Goal: Information Seeking & Learning: Learn about a topic

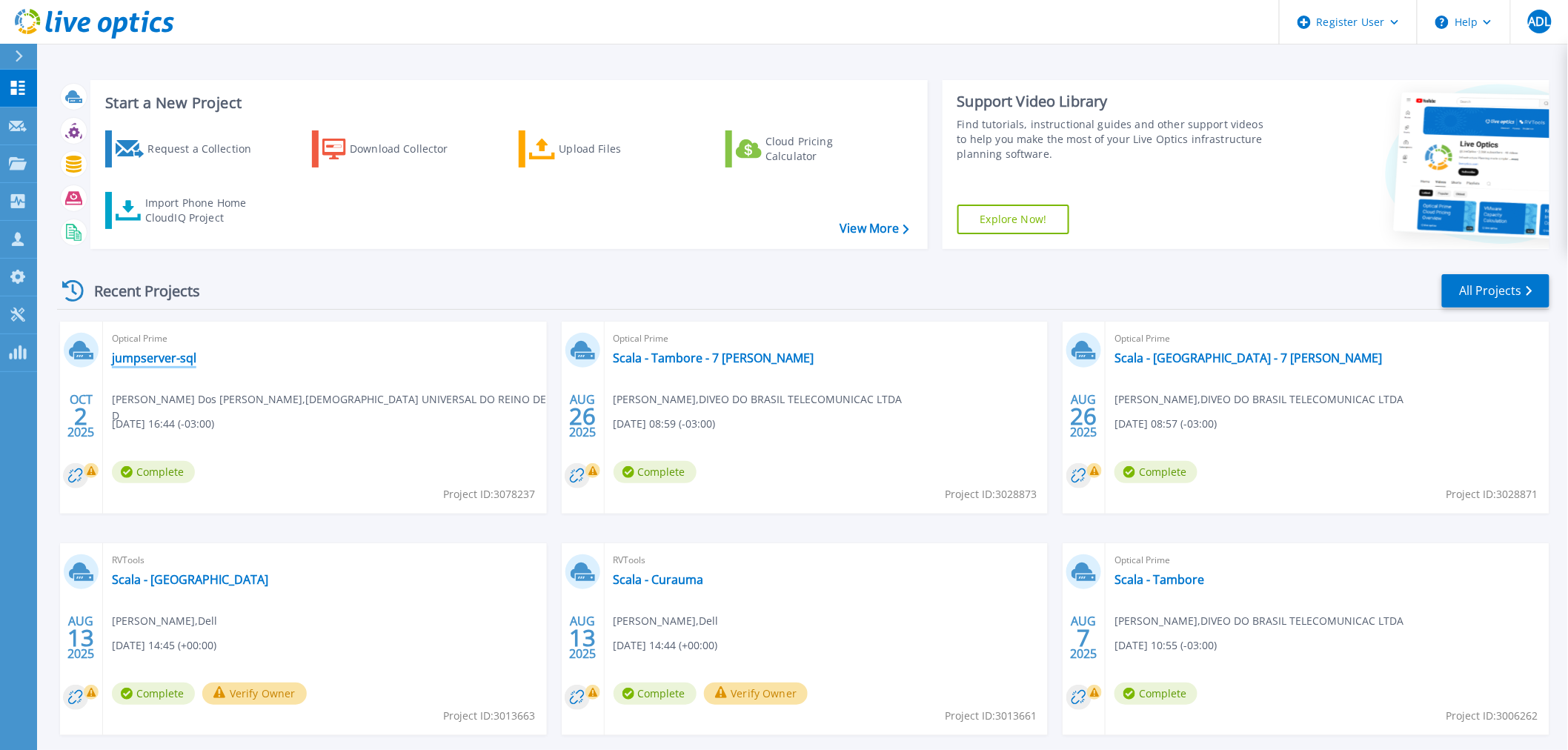
click at [166, 363] on link "jumpserver-sql" at bounding box center [154, 357] width 84 height 15
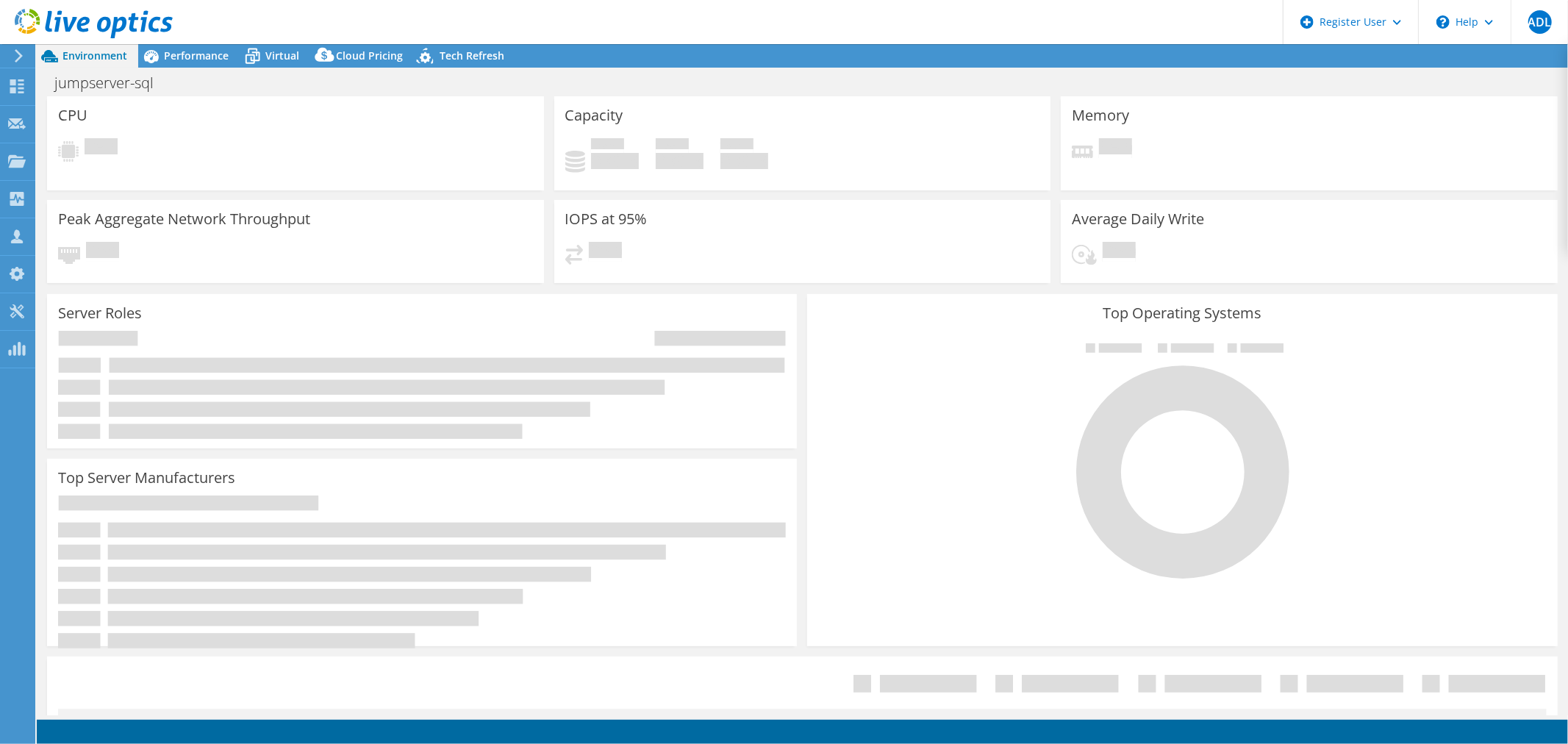
select select "USD"
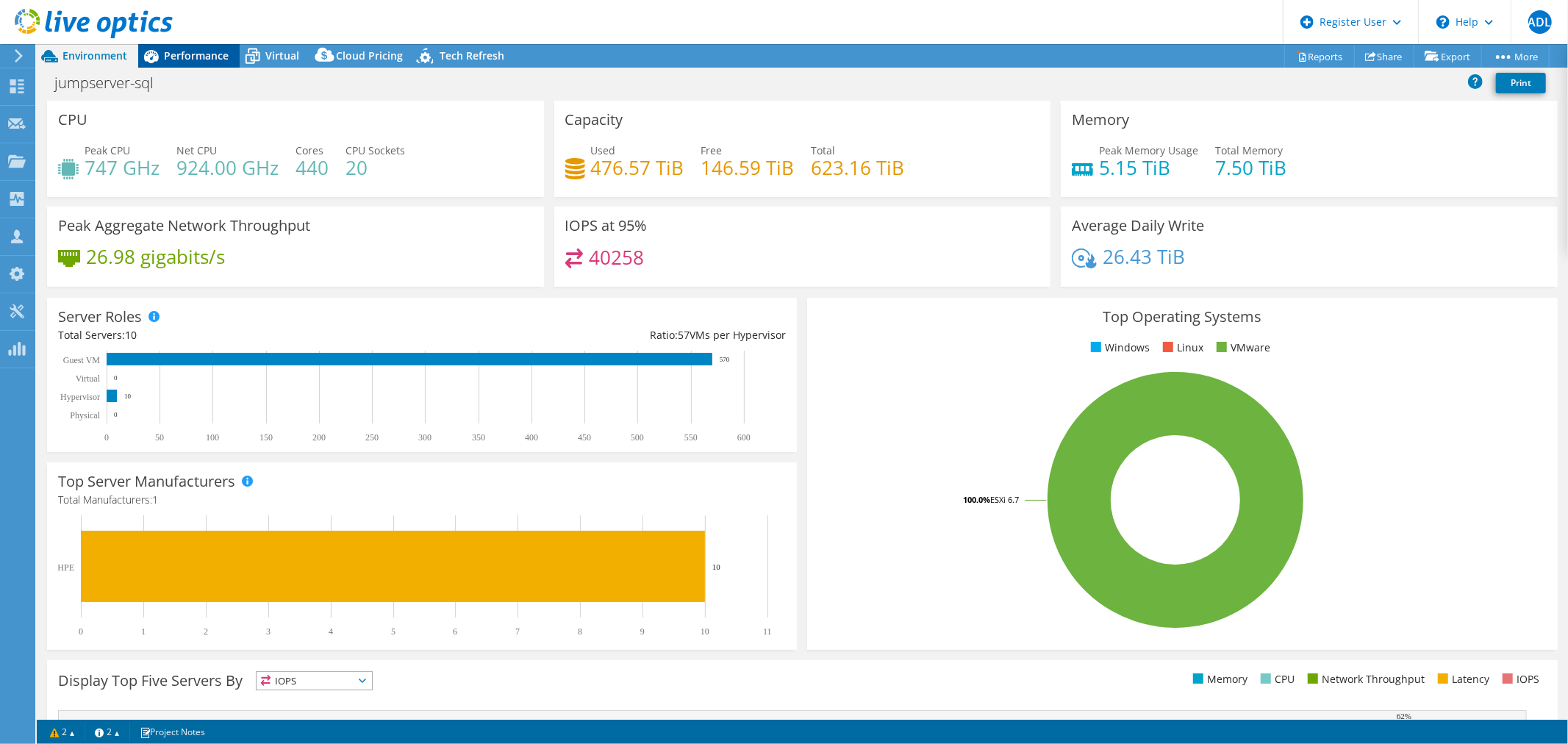
click at [215, 55] on span "Performance" at bounding box center [196, 55] width 64 height 14
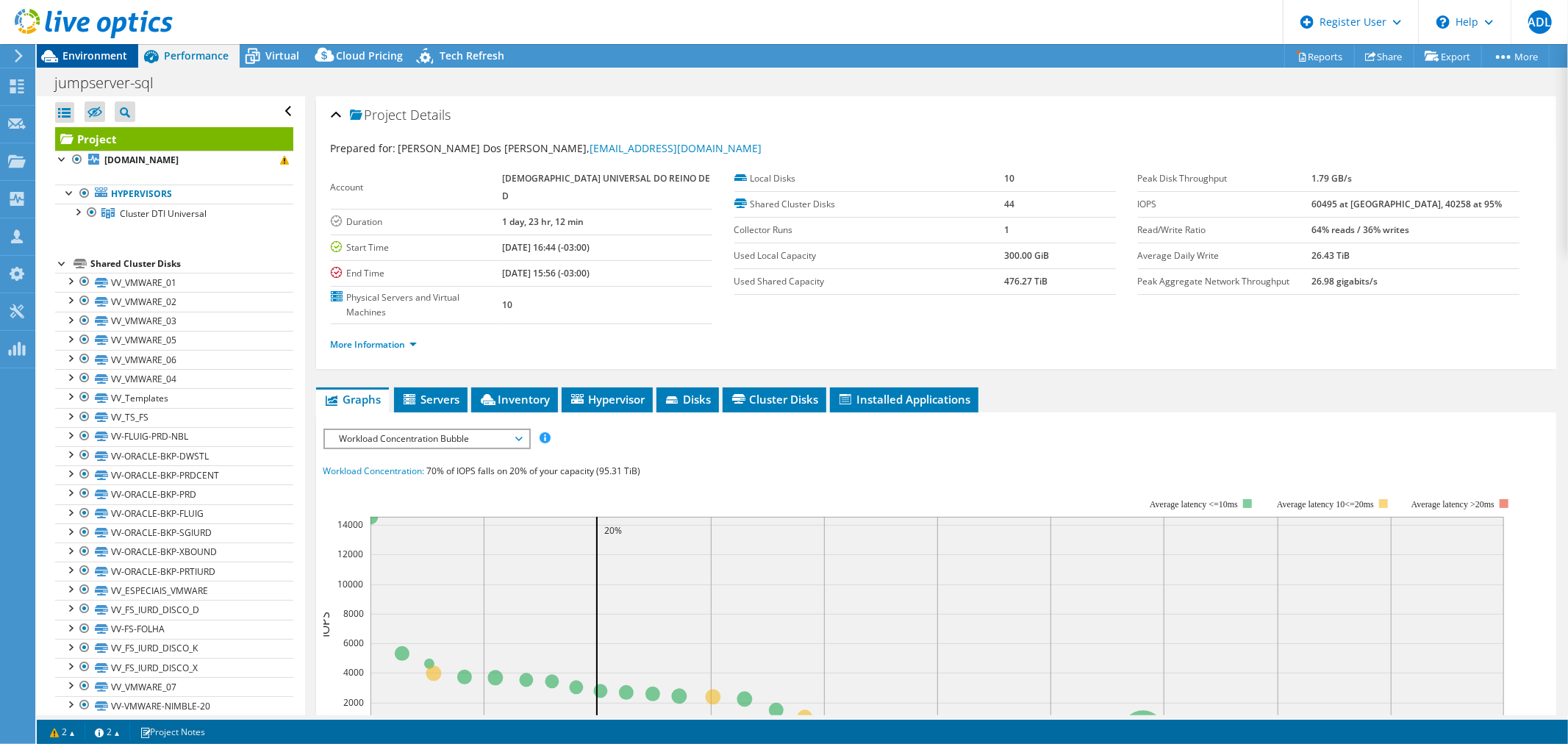
click at [100, 51] on span "Environment" at bounding box center [94, 55] width 64 height 14
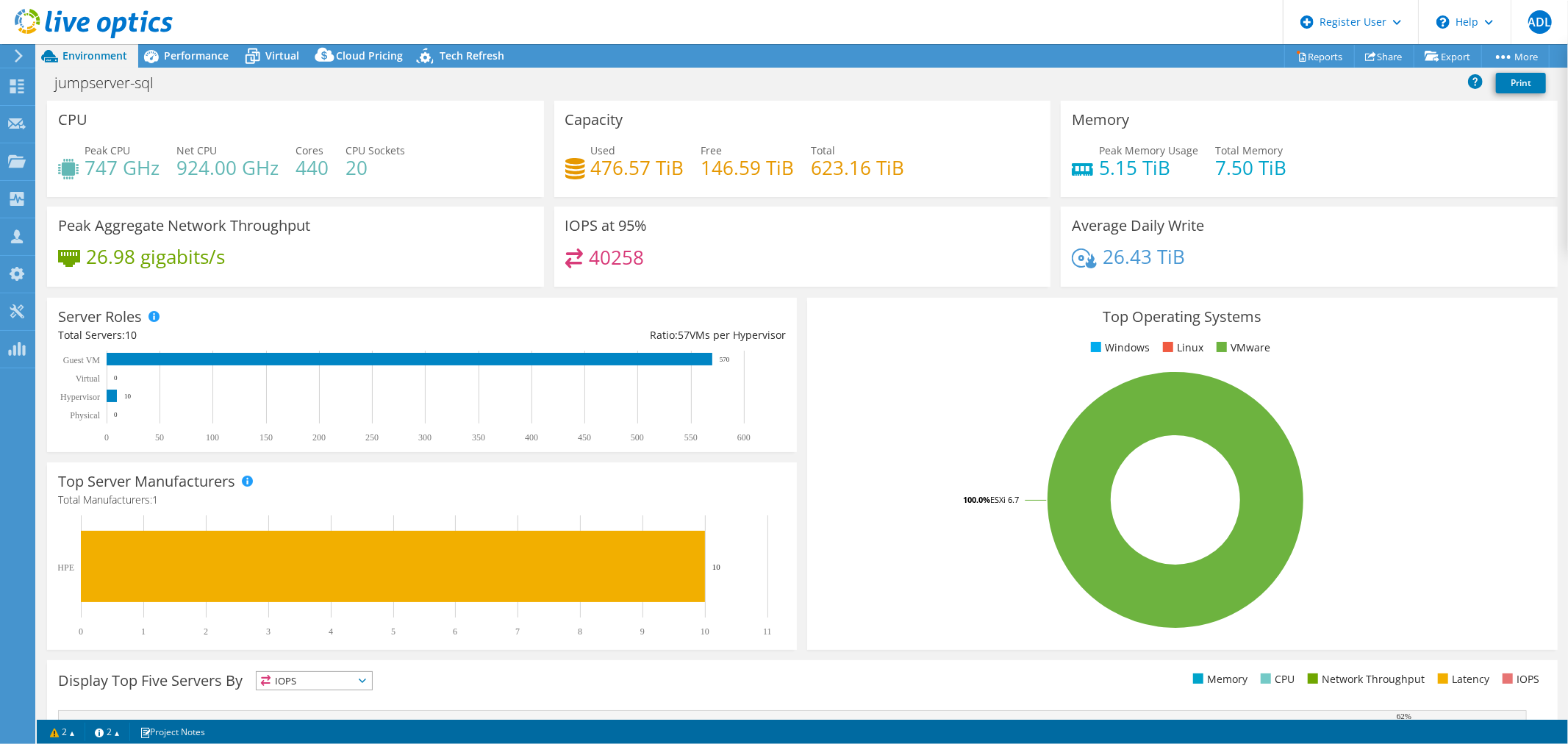
click at [102, 35] on icon at bounding box center [94, 23] width 158 height 30
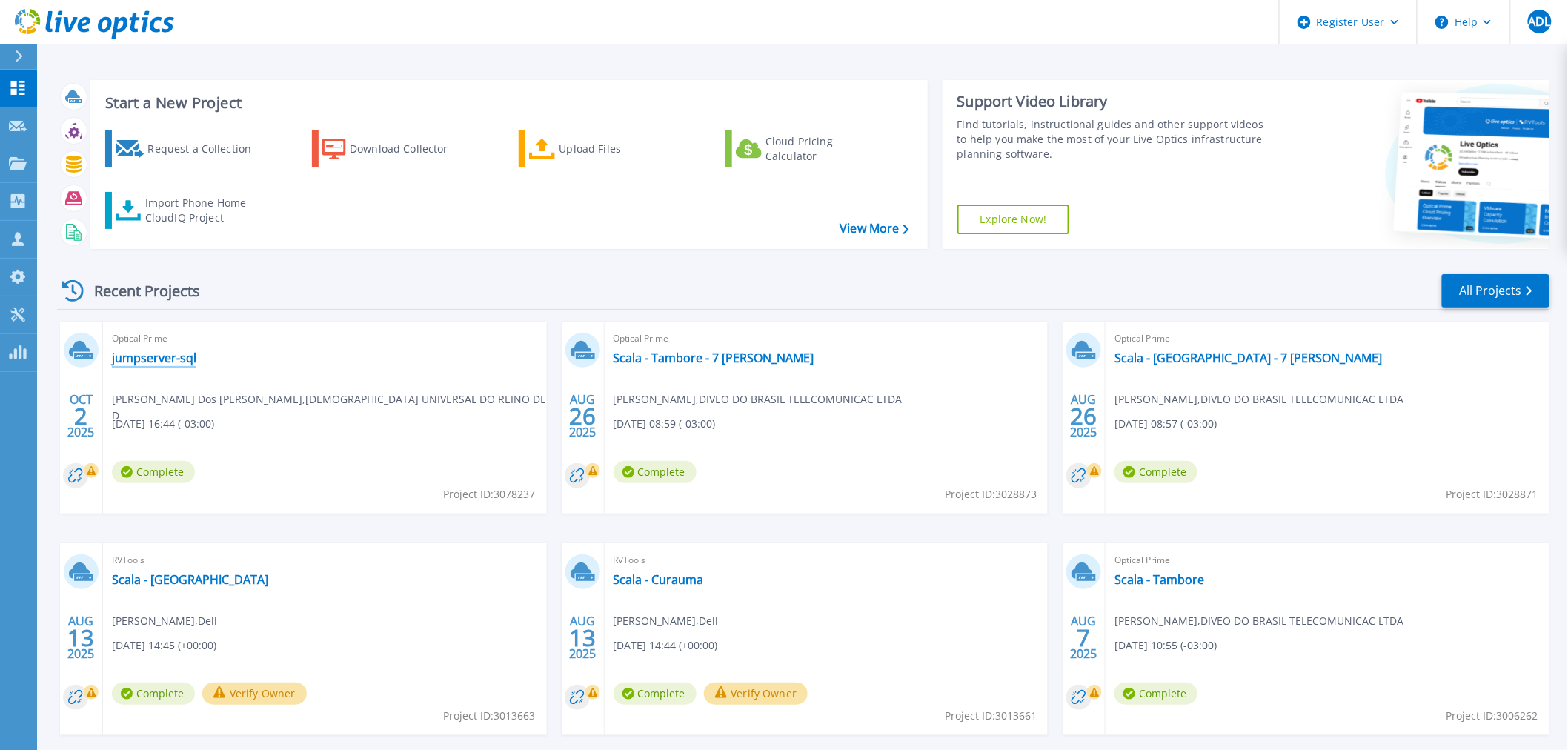
click at [155, 360] on link "jumpserver-sql" at bounding box center [154, 357] width 84 height 15
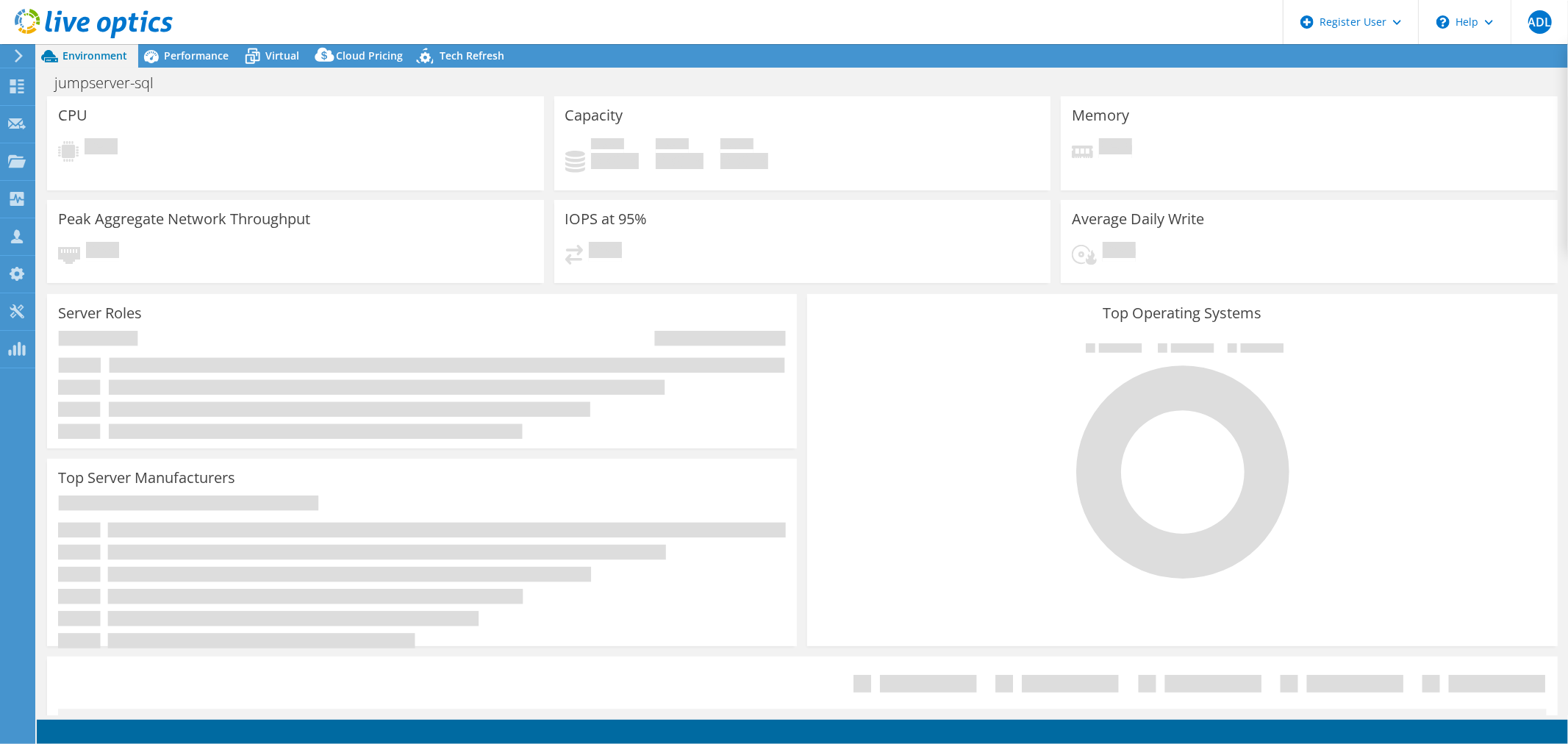
select select "USD"
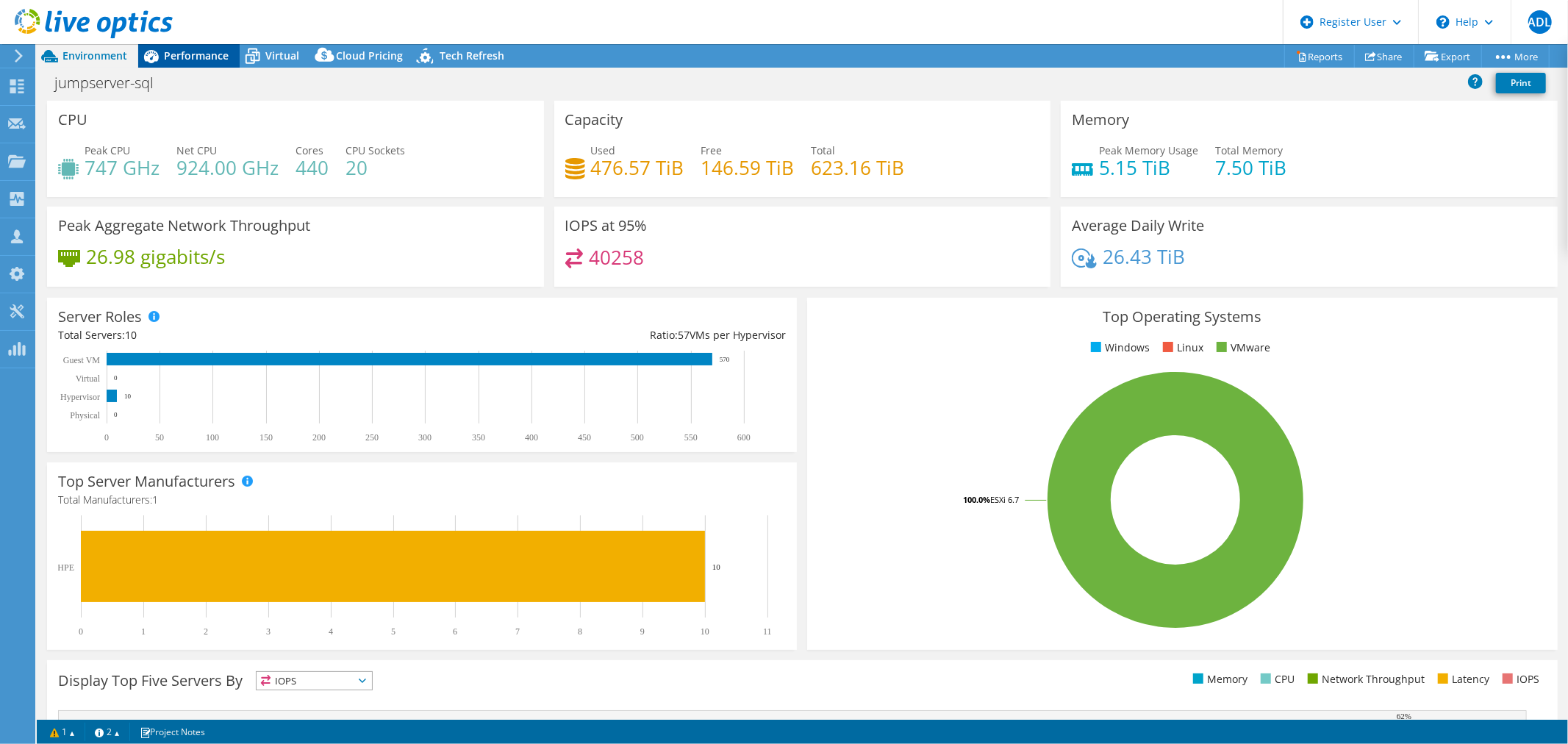
click at [213, 61] on span "Performance" at bounding box center [196, 55] width 64 height 14
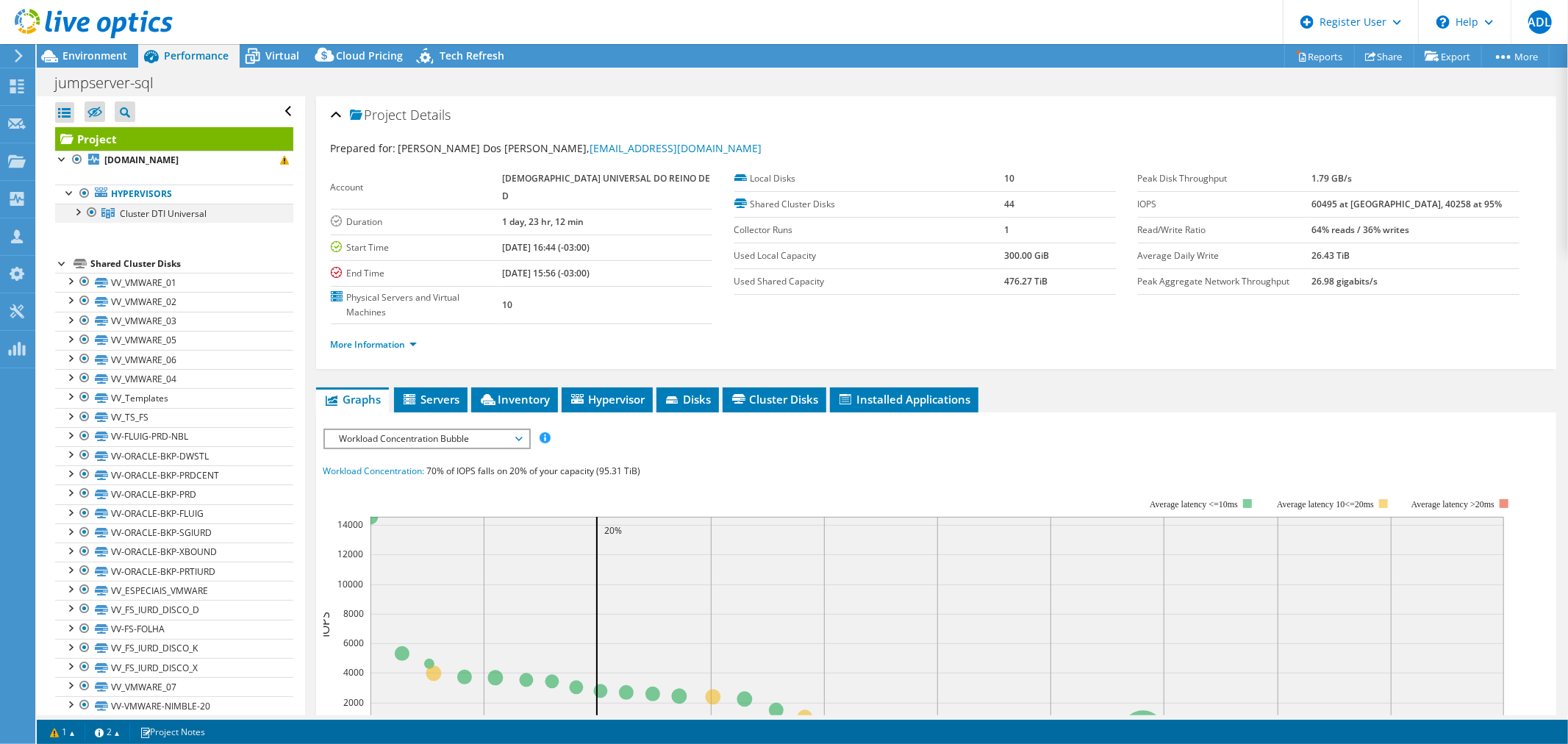
click at [75, 208] on div at bounding box center [77, 210] width 15 height 15
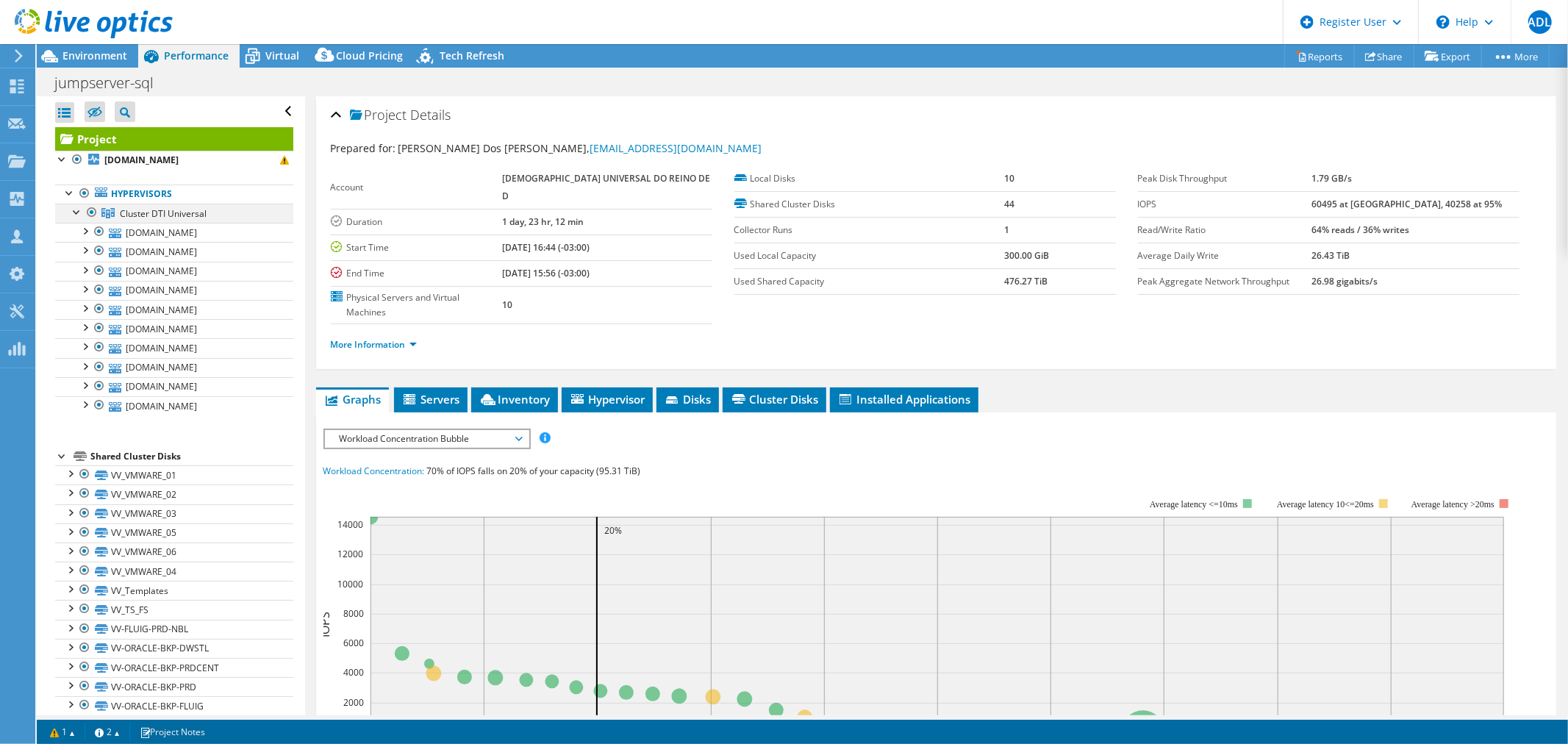
click at [75, 208] on div at bounding box center [77, 210] width 15 height 15
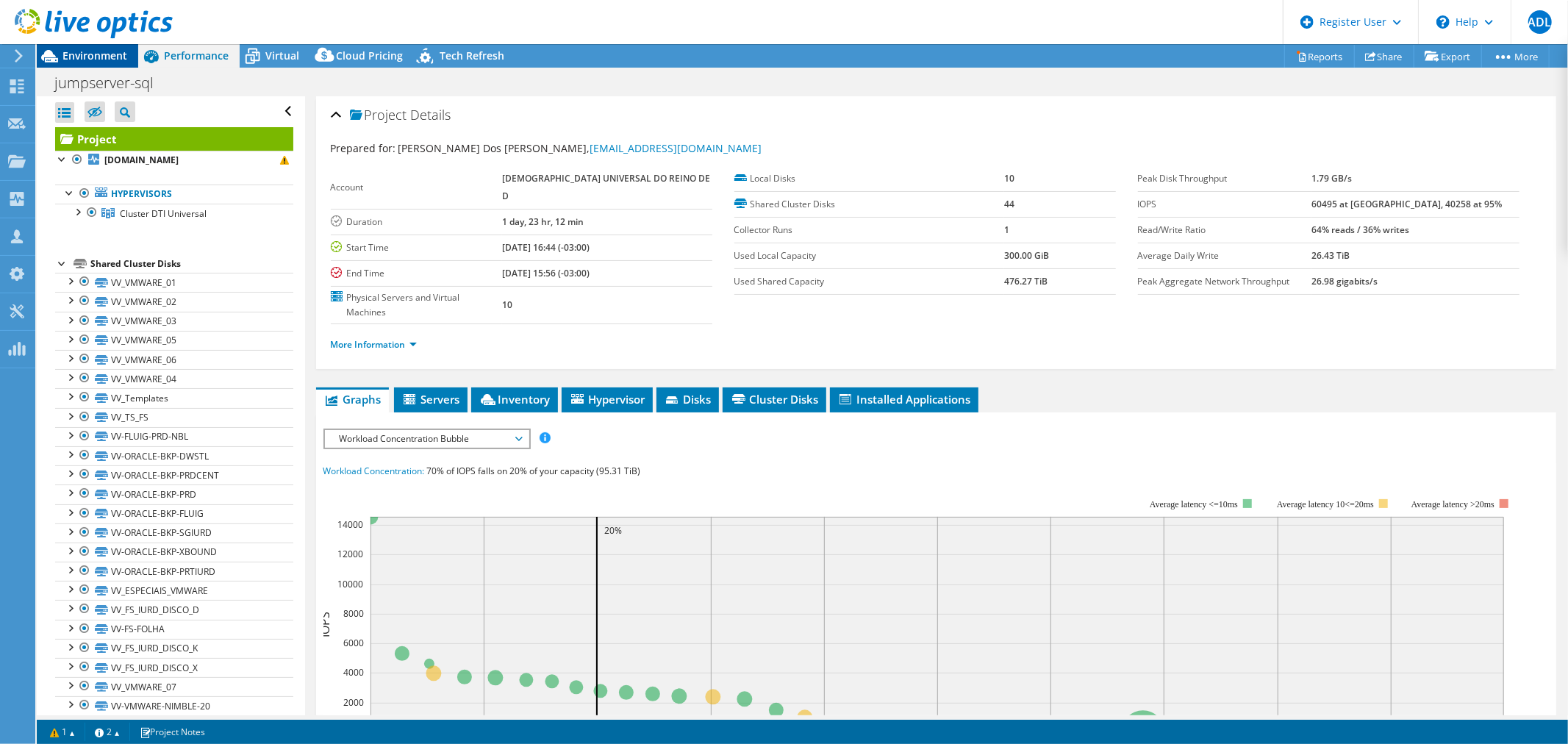
click at [120, 58] on span "Environment" at bounding box center [94, 55] width 64 height 14
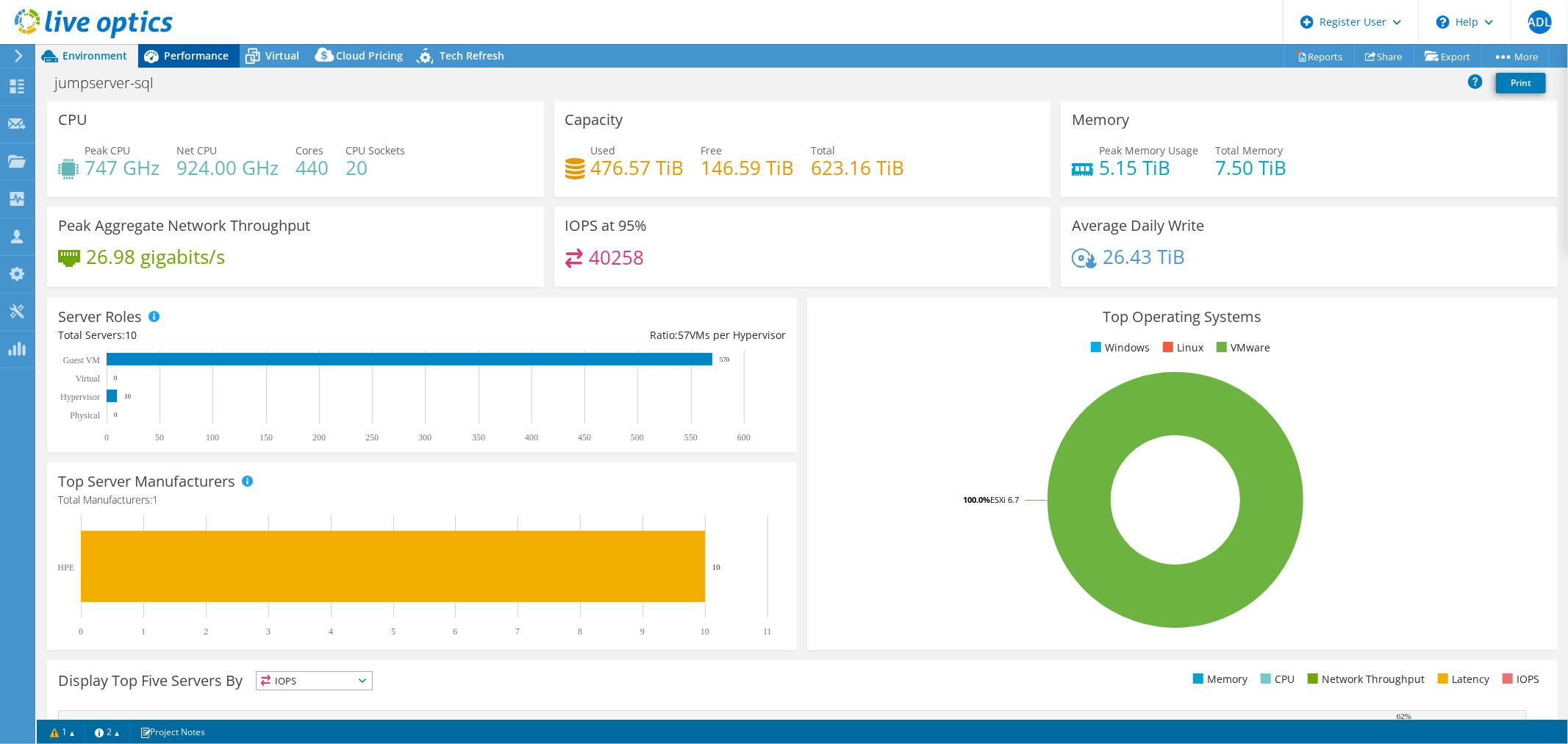
click at [198, 44] on div "Performance" at bounding box center [189, 55] width 101 height 24
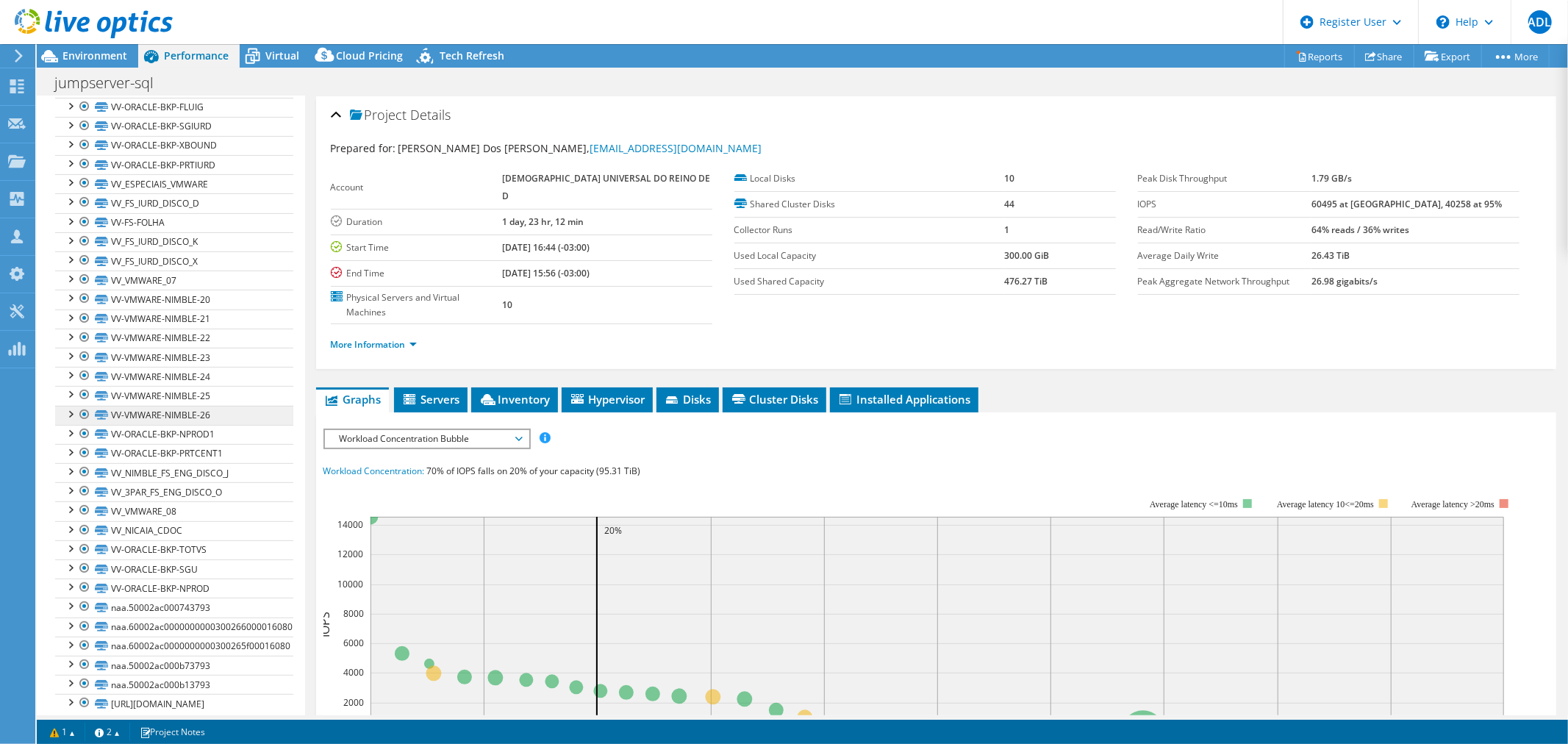
scroll to position [407, 0]
click at [200, 693] on link "VeeamBackup_Olimpia.universal.ad" at bounding box center [174, 703] width 238 height 19
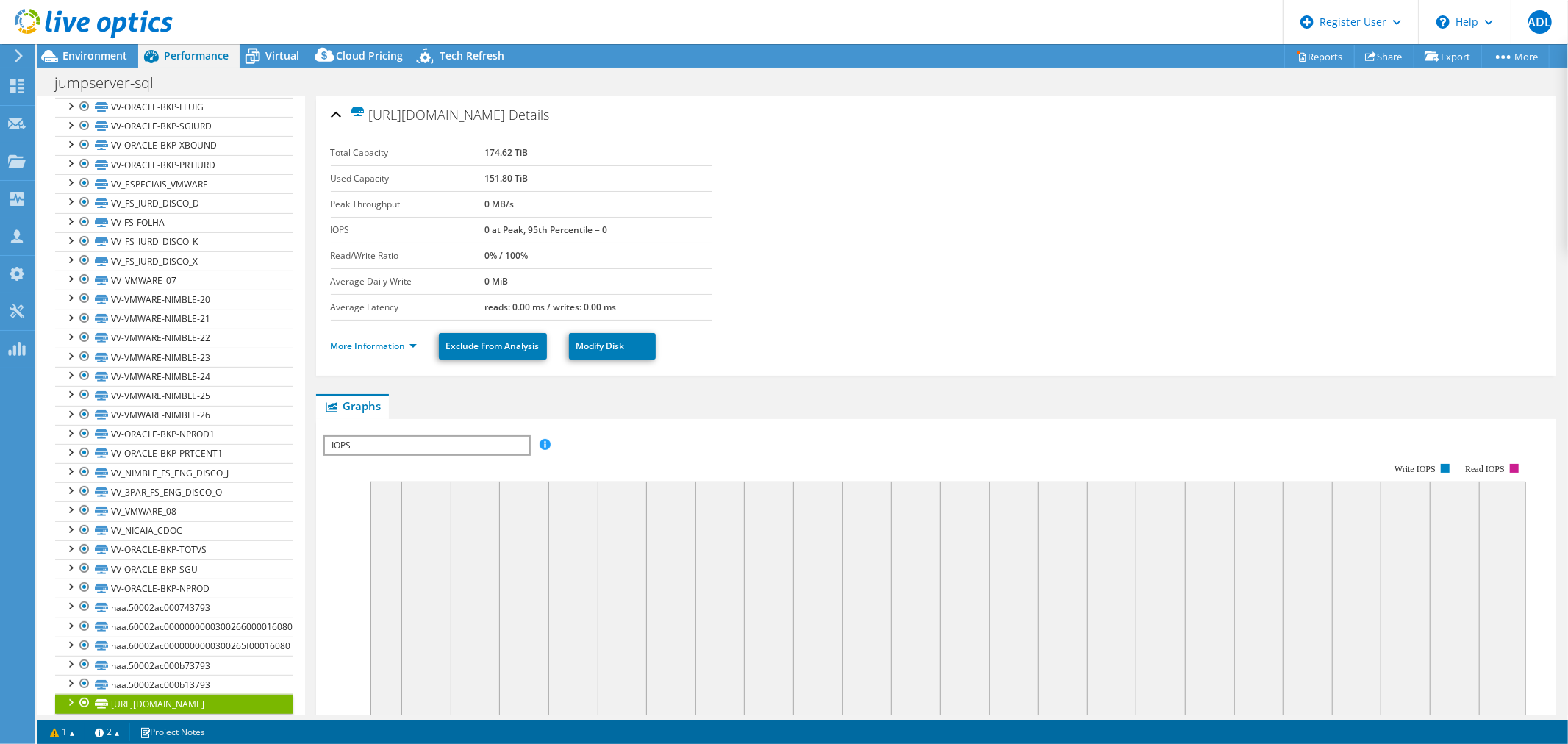
click at [86, 48] on div at bounding box center [86, 25] width 173 height 49
click at [85, 54] on span "Environment" at bounding box center [94, 55] width 64 height 14
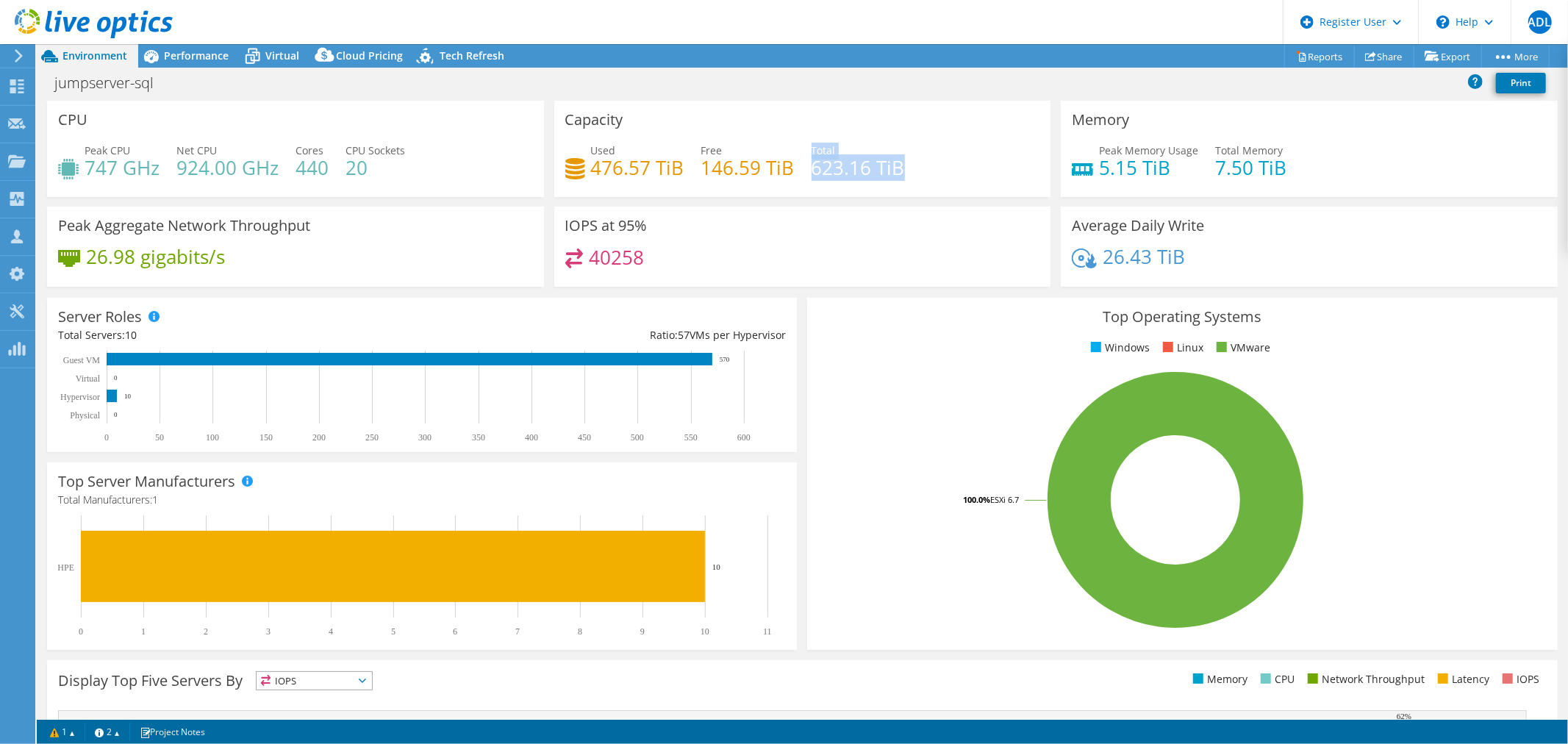
drag, startPoint x: 808, startPoint y: 166, endPoint x: 922, endPoint y: 166, distance: 114.0
click at [922, 166] on div "Used 476.57 TiB Free 146.59 TiB Total 623.16 TiB" at bounding box center [802, 166] width 475 height 48
drag, startPoint x: 1167, startPoint y: 183, endPoint x: 1268, endPoint y: 173, distance: 101.5
click at [1268, 173] on div "Peak Memory Usage 5.15 TiB Total Memory 7.50 TiB" at bounding box center [1309, 166] width 475 height 48
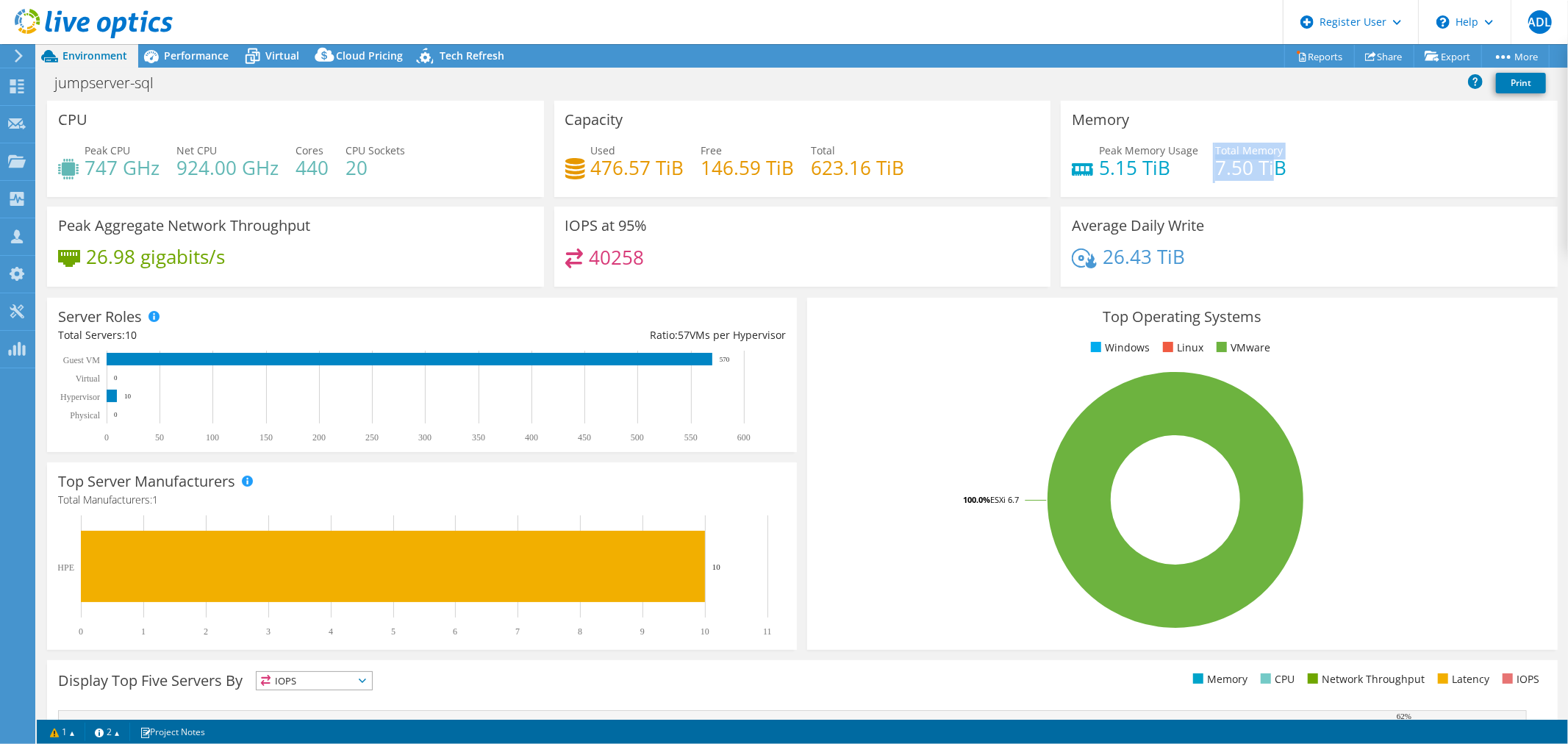
click at [1268, 173] on h4 "7.50 TiB" at bounding box center [1250, 167] width 71 height 16
click at [183, 54] on span "Performance" at bounding box center [196, 55] width 64 height 14
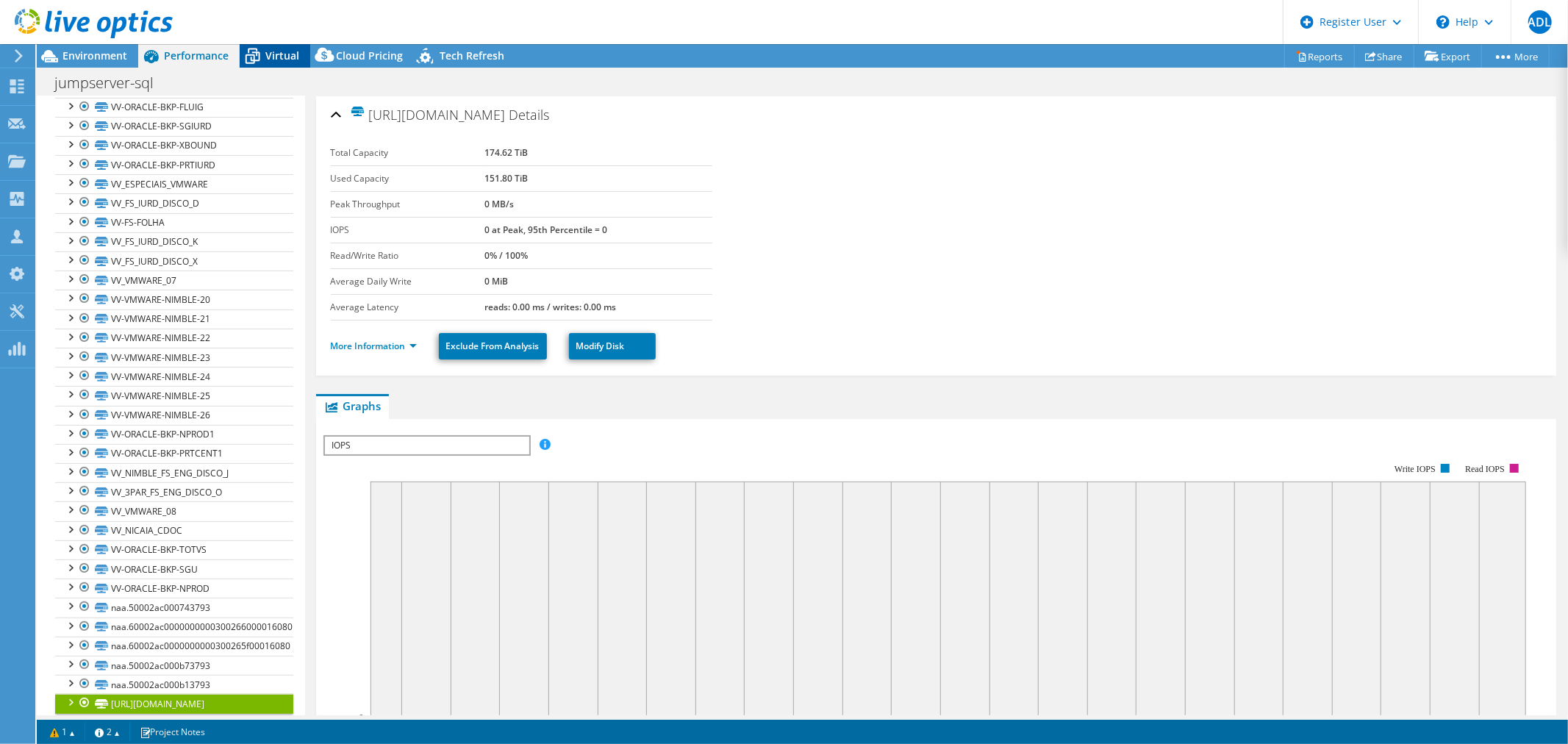
click at [287, 62] on div "Virtual" at bounding box center [275, 55] width 71 height 24
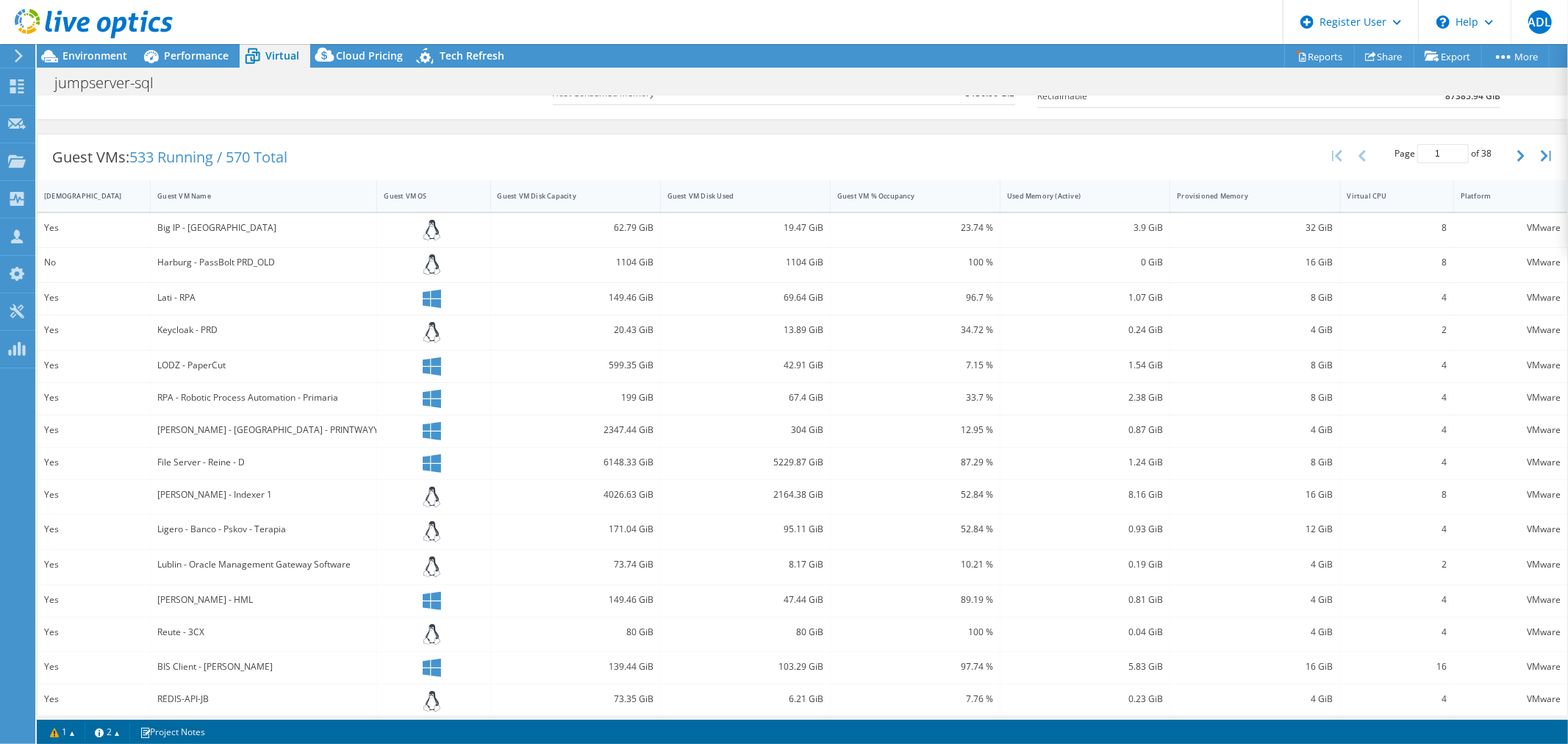
scroll to position [253, 0]
click at [1405, 198] on div "Virtual CPU" at bounding box center [1388, 195] width 95 height 23
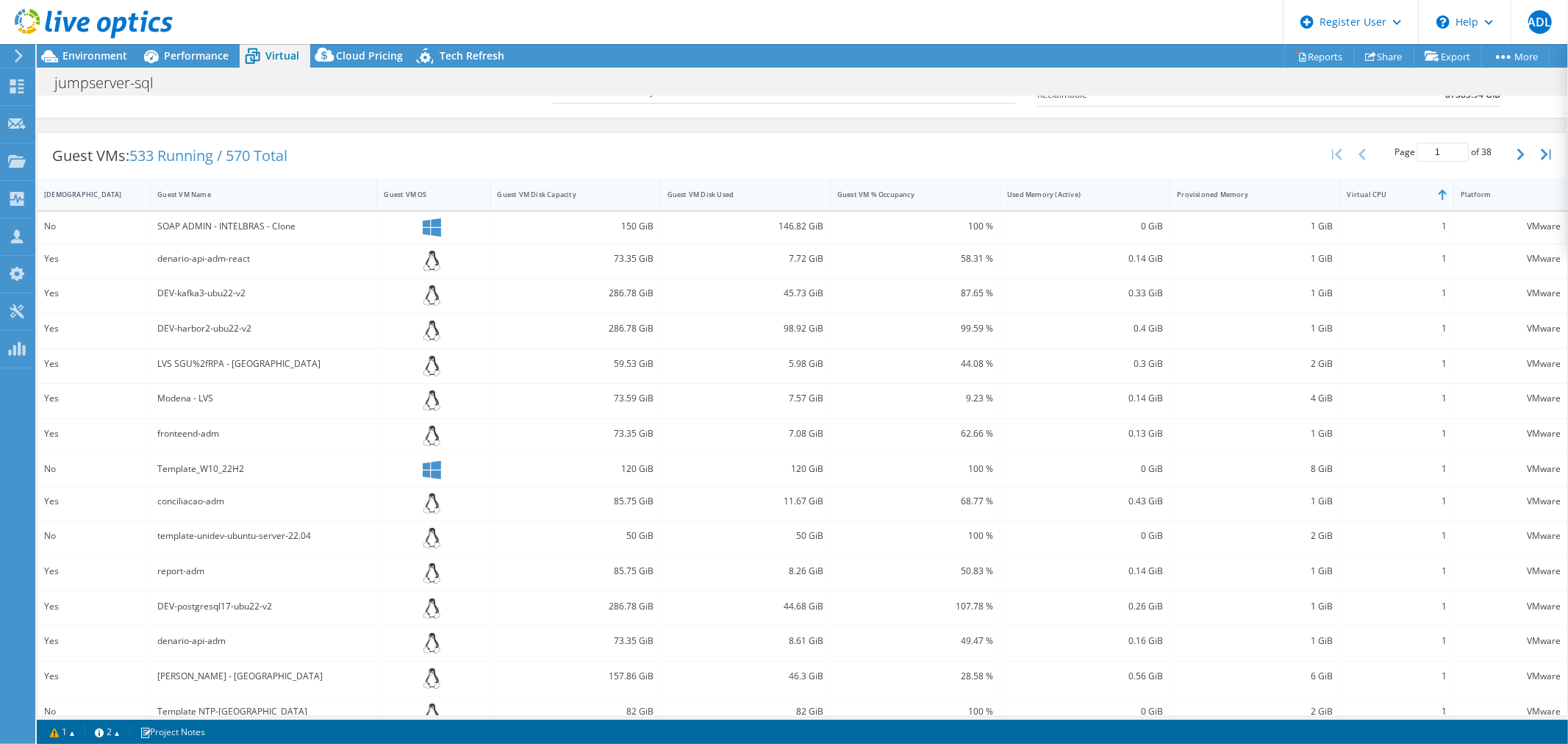
click at [1405, 198] on div "Virtual CPU" at bounding box center [1388, 195] width 95 height 23
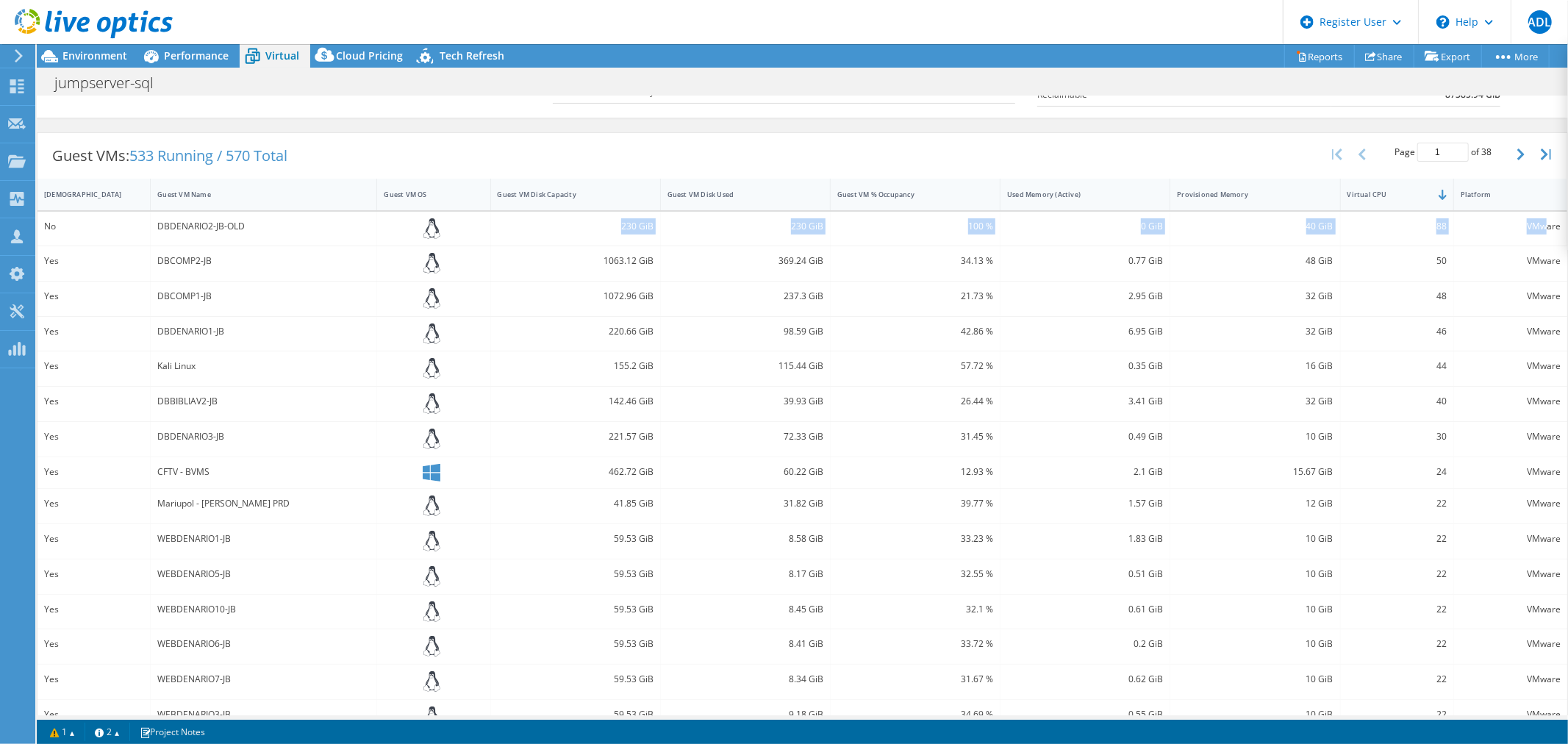
drag, startPoint x: 315, startPoint y: 224, endPoint x: 1461, endPoint y: 228, distance: 1146.0
click at [1533, 219] on div "No DBDENARIO2-JB-OLD 230 GiB 230 GiB 100 % 0 GiB 40 GiB 88 VMware" at bounding box center [802, 229] width 1530 height 35
drag, startPoint x: 317, startPoint y: 255, endPoint x: 1458, endPoint y: 262, distance: 1141.0
click at [1458, 262] on div "Yes DBCOMP2-JB 1063.12 GiB 369.24 GiB 34.13 % 0.77 GiB 48 GiB 50 VMware" at bounding box center [802, 263] width 1530 height 35
drag, startPoint x: 331, startPoint y: 295, endPoint x: 1456, endPoint y: 285, distance: 1125.0
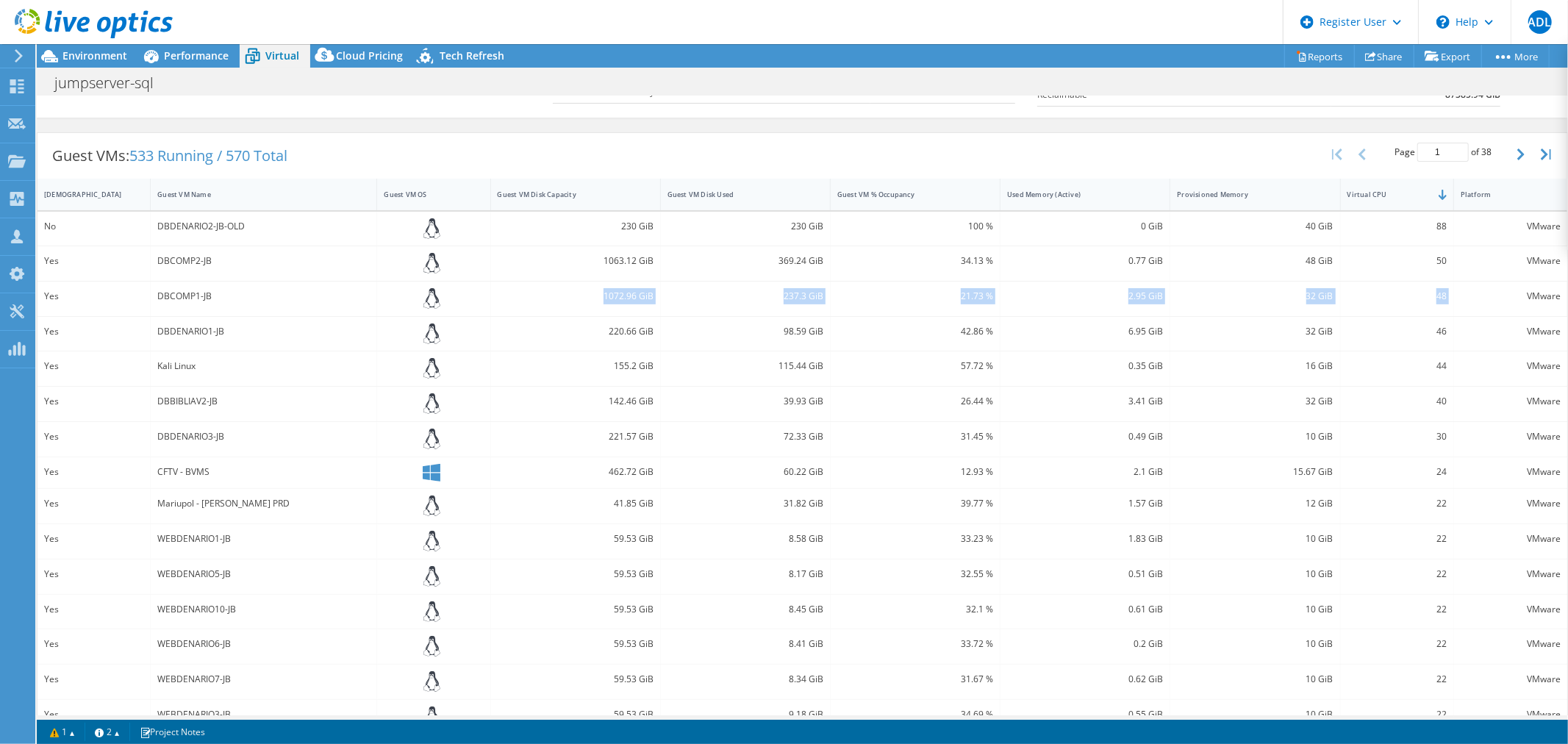
click at [1456, 285] on div "Yes DBCOMP1-JB 1072.96 GiB 237.3 GiB 21.73 % 2.95 GiB 32 GiB 48 VMware" at bounding box center [802, 298] width 1530 height 35
drag, startPoint x: 1443, startPoint y: 322, endPoint x: 149, endPoint y: 342, distance: 1294.2
click at [149, 342] on div "Yes DBDENARIO1-JB 220.66 GiB 98.59 GiB 42.86 % 6.95 GiB 32 GiB 46 VMware" at bounding box center [802, 334] width 1530 height 35
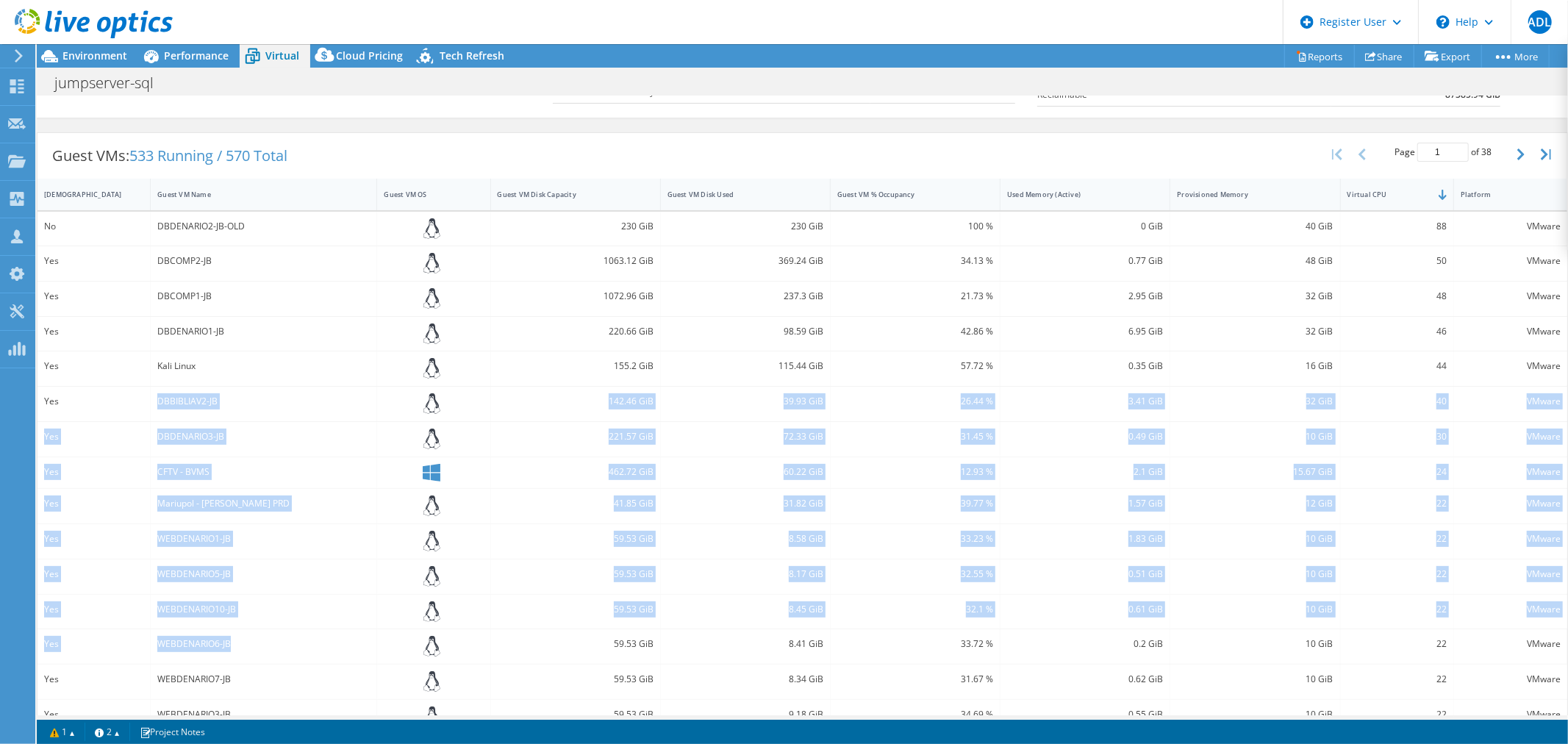
drag, startPoint x: 153, startPoint y: 404, endPoint x: 309, endPoint y: 651, distance: 292.1
click at [309, 651] on div "No DBDENARIO2-JB-OLD 230 GiB 230 GiB 100 % 0 GiB 40 GiB 88 VMware Yes DBCOMP2-J…" at bounding box center [802, 472] width 1530 height 522
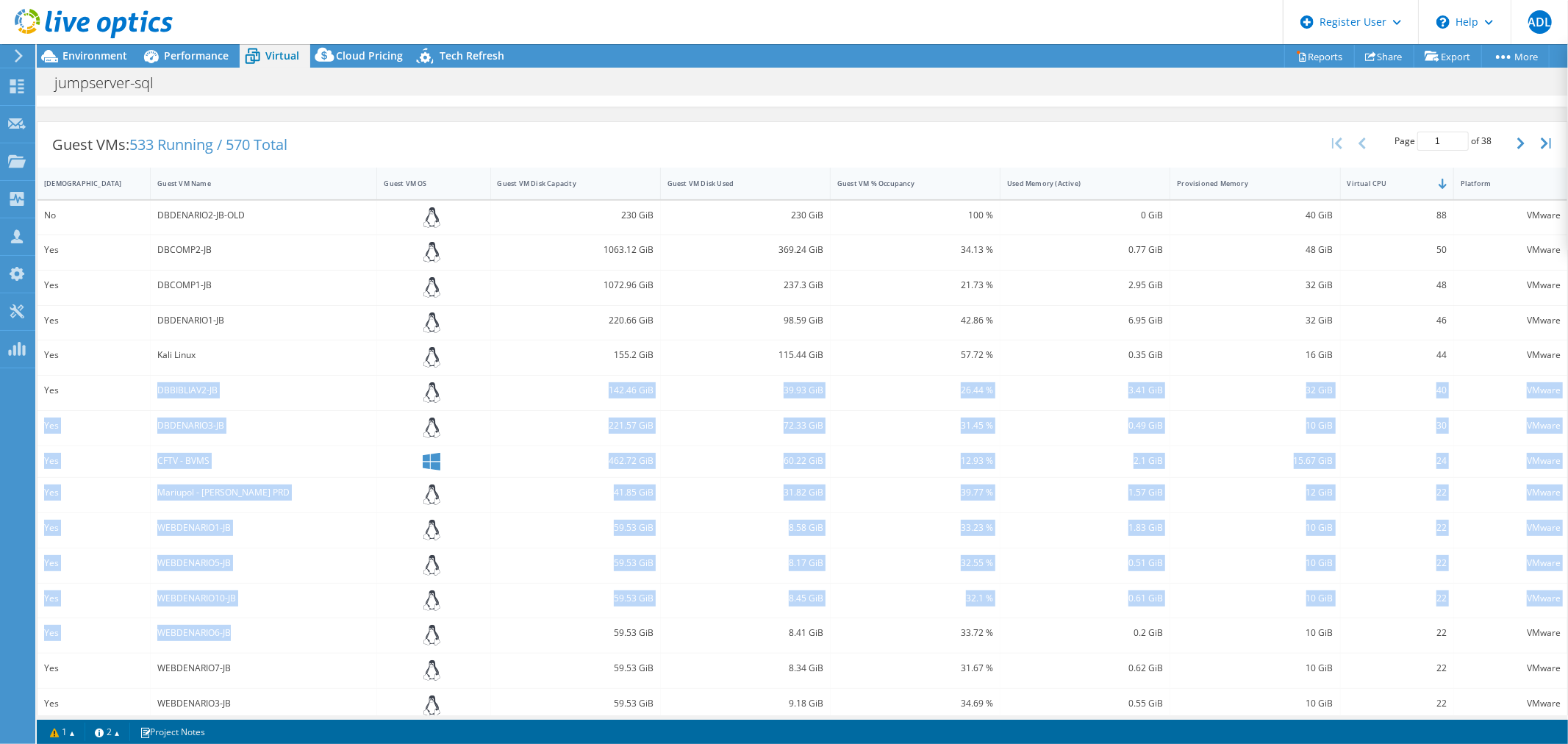
scroll to position [270, 0]
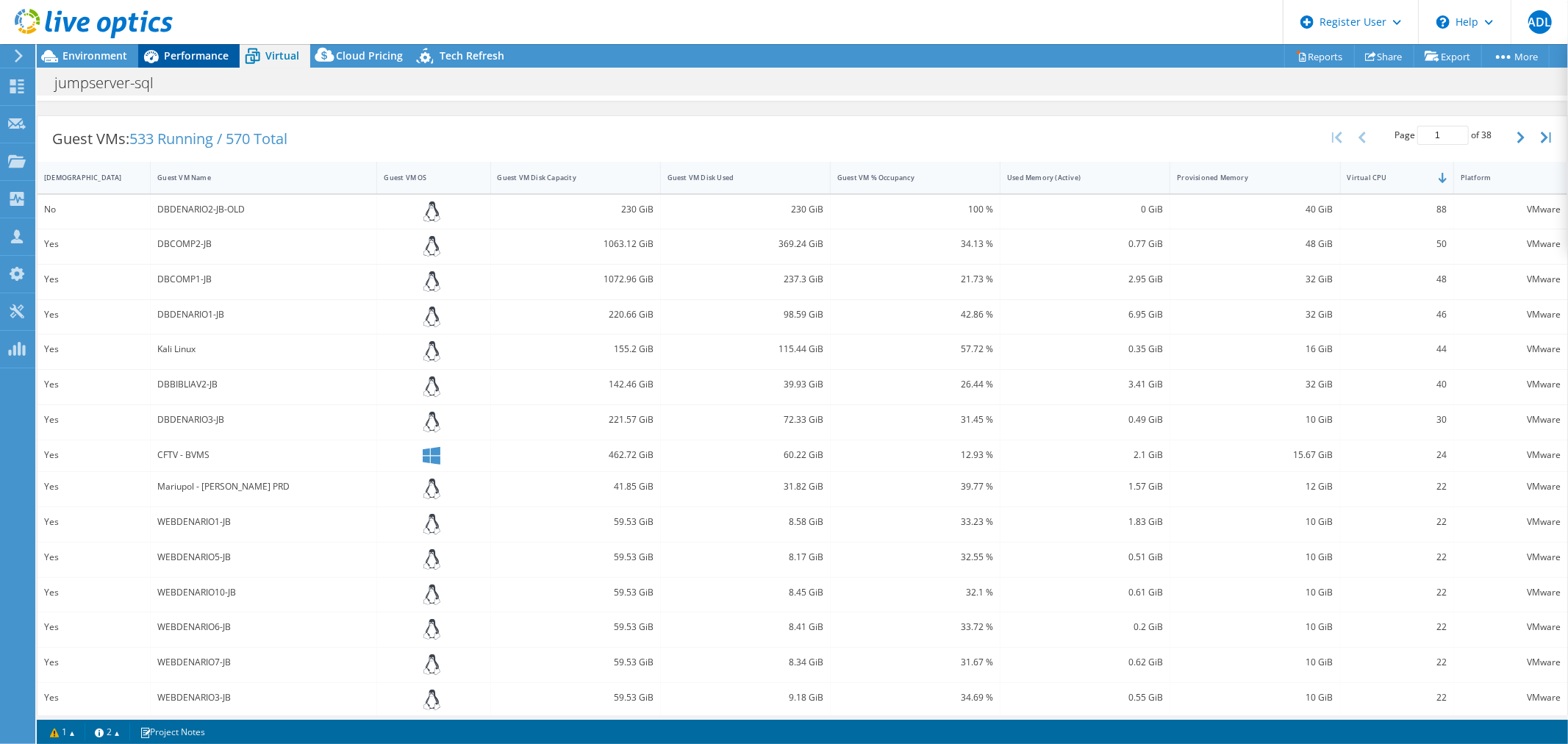
click at [196, 50] on span "Performance" at bounding box center [196, 55] width 64 height 14
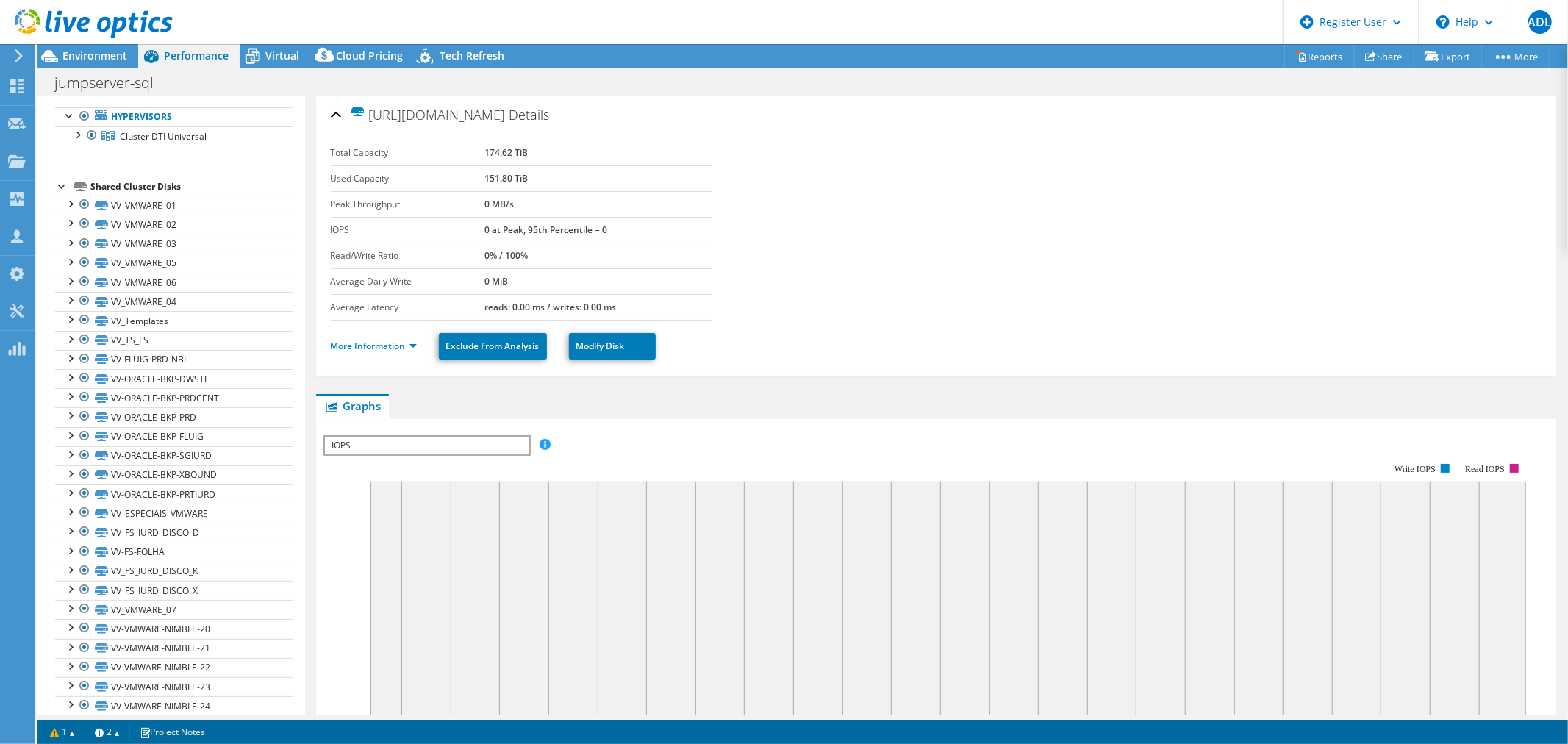
scroll to position [0, 0]
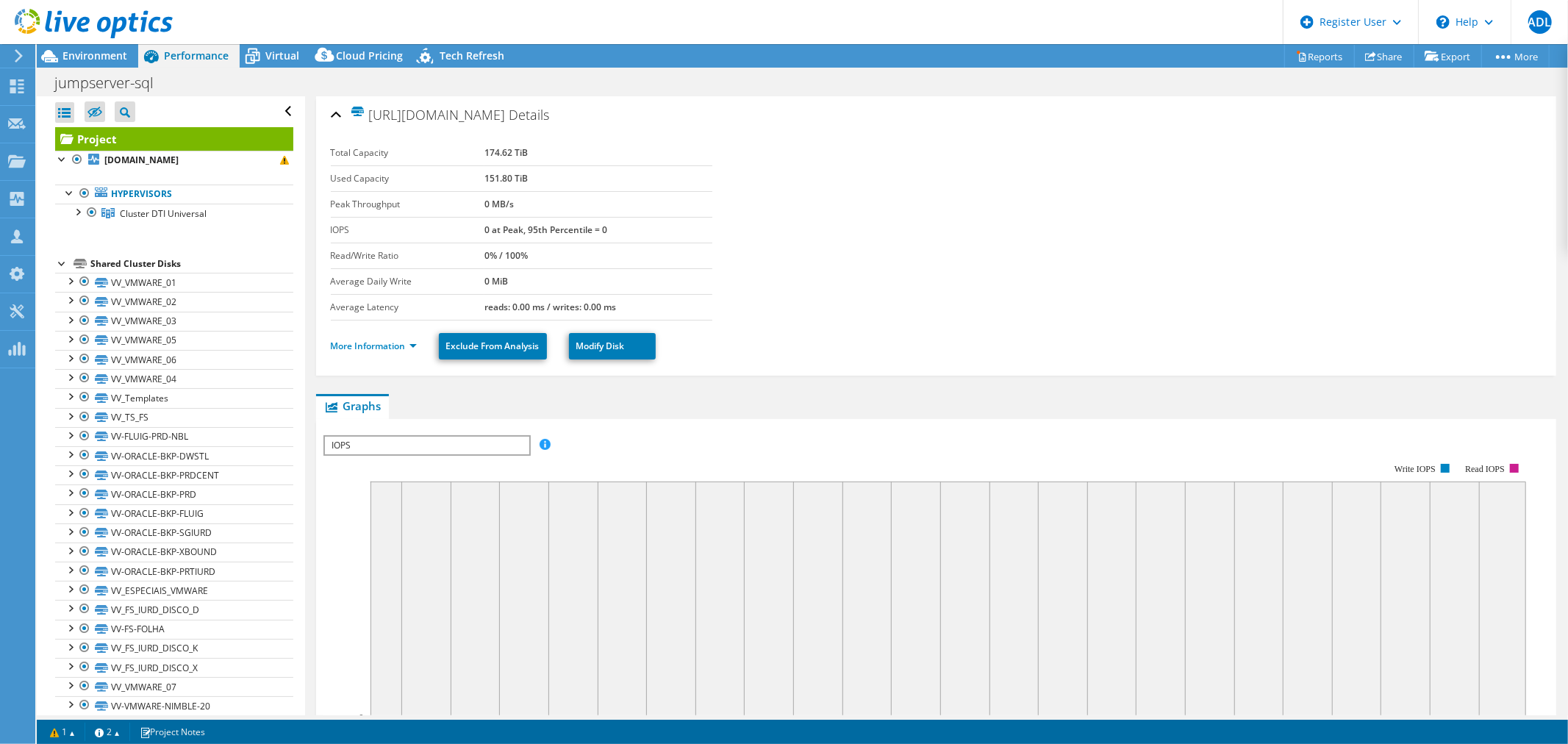
click at [155, 30] on use at bounding box center [94, 23] width 158 height 29
